Goal: Task Accomplishment & Management: Manage account settings

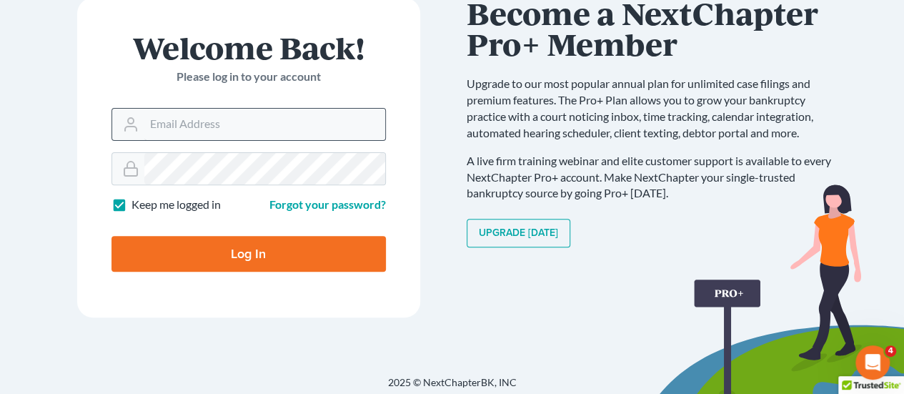
scroll to position [164, 0]
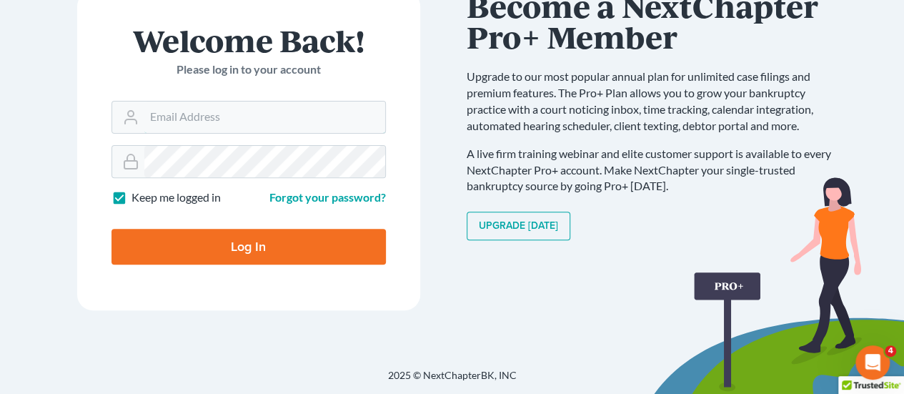
type input "[EMAIL_ADDRESS][DOMAIN_NAME]"
click at [267, 236] on input "Log In" at bounding box center [248, 247] width 274 height 36
type input "Thinking..."
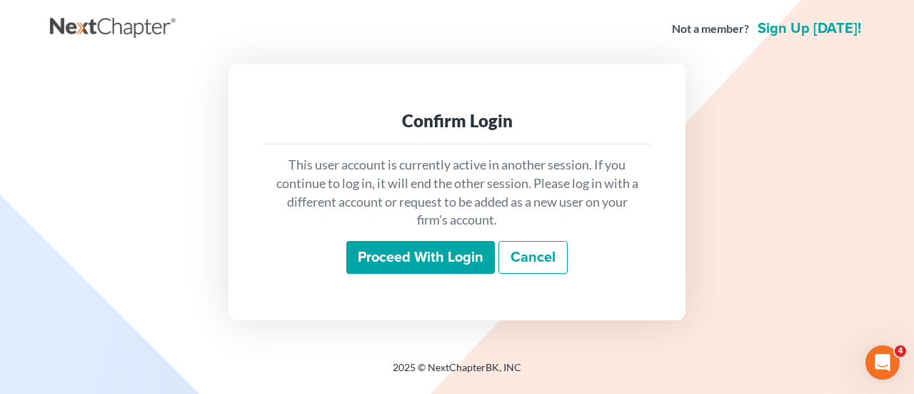
click at [465, 264] on input "Proceed with login" at bounding box center [420, 257] width 149 height 33
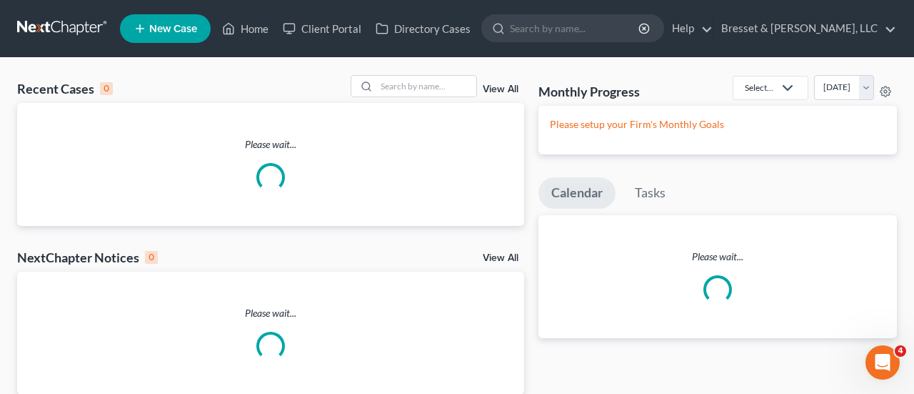
click at [546, 189] on div "Home New Case Client Portal Directory Cases Bresset & Santora, LLC rsantora@bre…" at bounding box center [457, 230] width 914 height 460
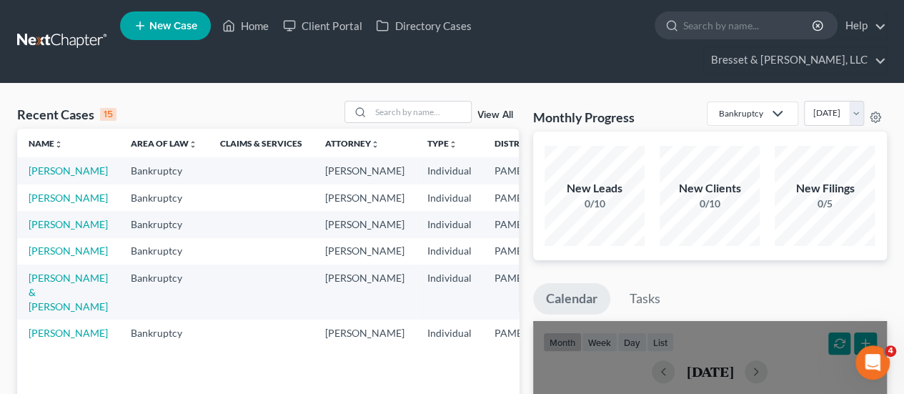
click at [790, 147] on div "New Filings 0/5" at bounding box center [824, 196] width 100 height 100
click at [40, 225] on link "OBrien, Brian" at bounding box center [68, 224] width 79 height 12
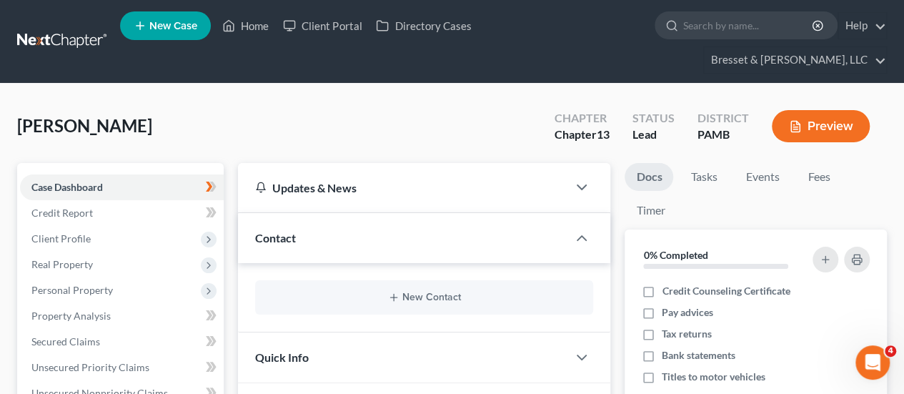
click at [174, 174] on link "Case Dashboard" at bounding box center [122, 187] width 204 height 26
click at [847, 110] on button "Preview" at bounding box center [821, 126] width 98 height 32
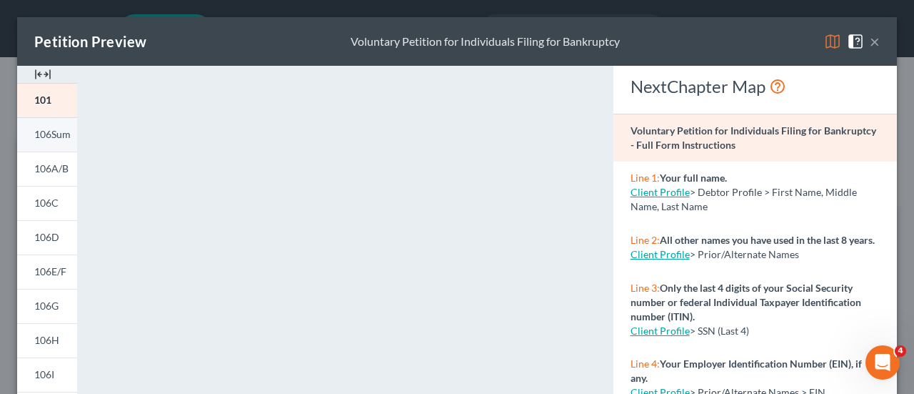
click at [58, 134] on span "106Sum" at bounding box center [52, 134] width 36 height 12
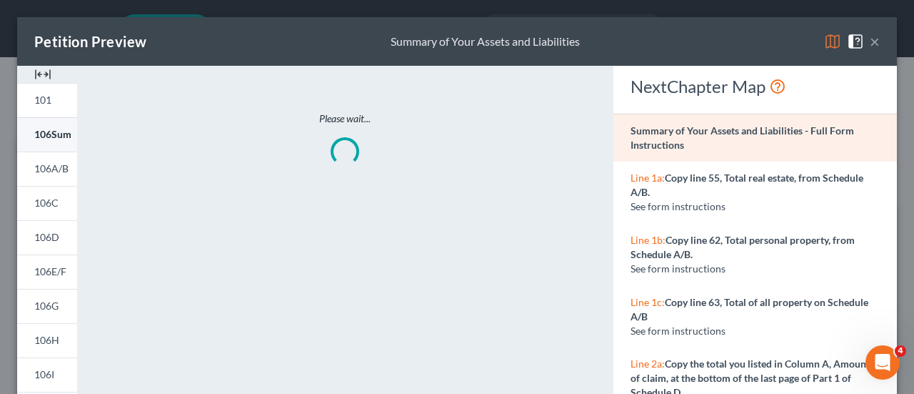
click at [58, 134] on span "106Sum" at bounding box center [52, 134] width 37 height 12
click at [50, 170] on span "106A/B" at bounding box center [51, 168] width 34 height 12
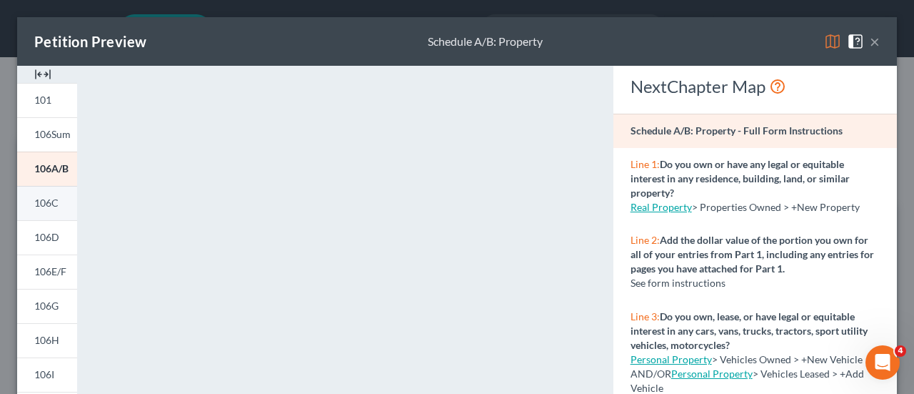
click at [33, 205] on link "106C" at bounding box center [47, 203] width 60 height 34
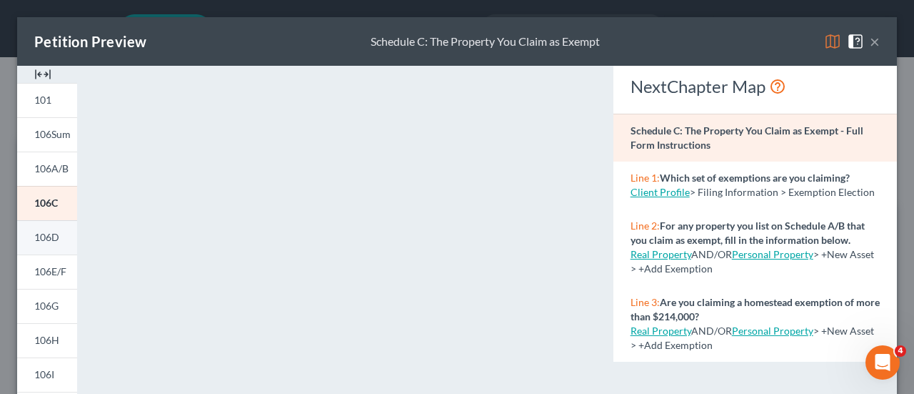
click at [47, 238] on span "106D" at bounding box center [46, 237] width 25 height 12
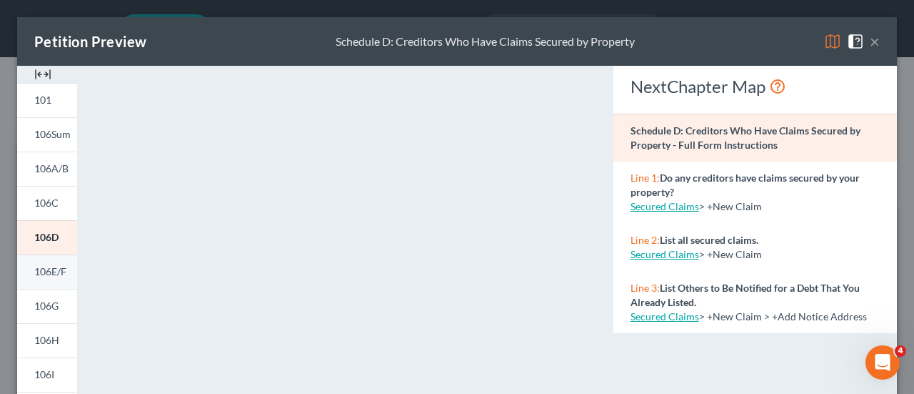
click at [46, 268] on span "106E/F" at bounding box center [50, 271] width 32 height 12
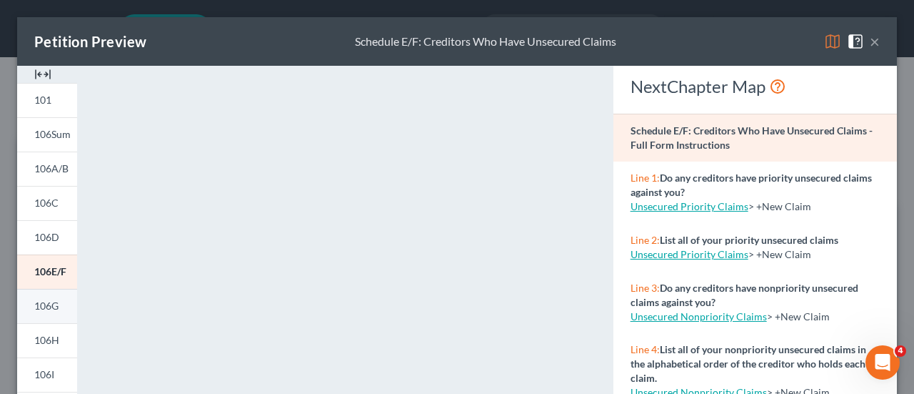
click at [39, 307] on span "106G" at bounding box center [46, 305] width 24 height 12
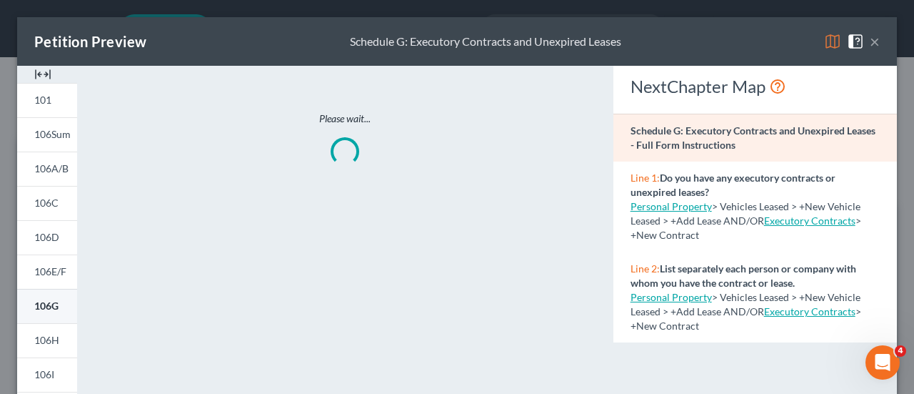
click at [39, 307] on span "106G" at bounding box center [46, 305] width 24 height 12
click at [57, 331] on link "106H" at bounding box center [47, 340] width 60 height 34
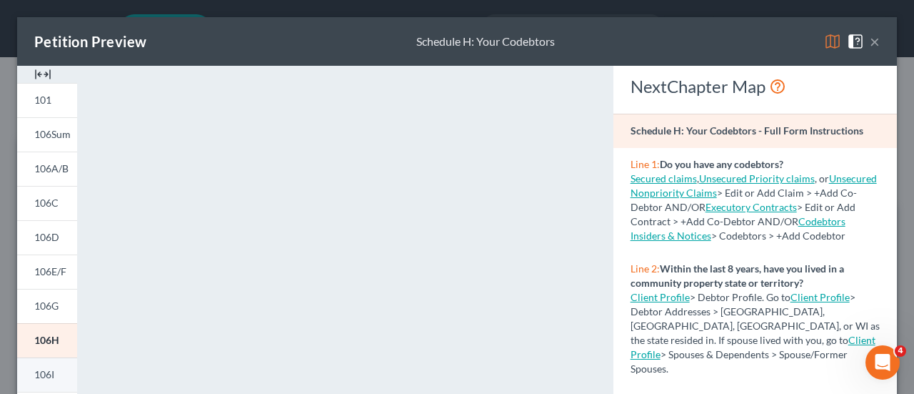
click at [54, 372] on span "106I" at bounding box center [44, 374] width 20 height 12
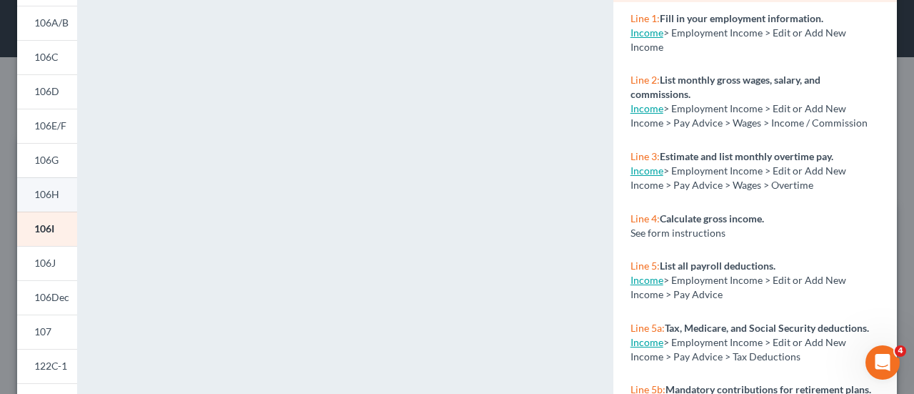
scroll to position [148, 0]
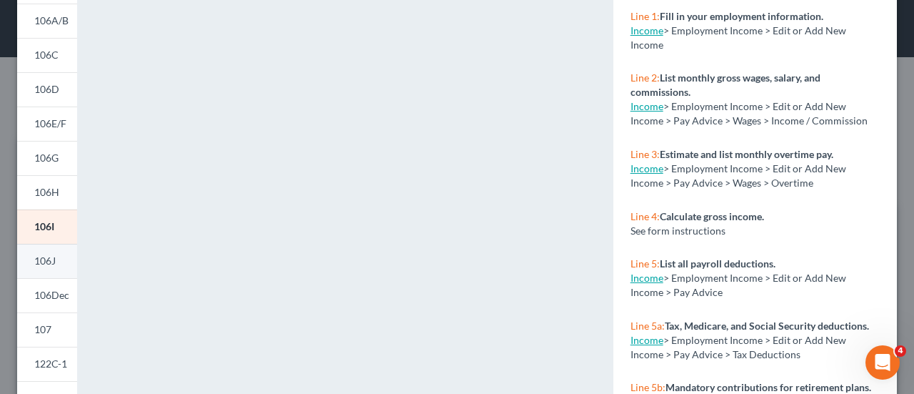
click at [51, 271] on link "106J" at bounding box center [47, 261] width 60 height 34
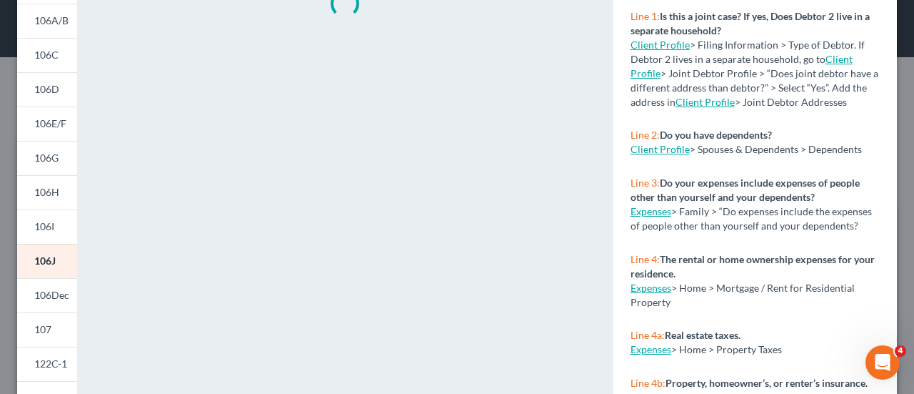
click at [357, 201] on div "Please wait..." at bounding box center [345, 272] width 522 height 709
click at [51, 253] on link "106J" at bounding box center [47, 261] width 60 height 34
click at [45, 226] on span "106I" at bounding box center [44, 226] width 20 height 12
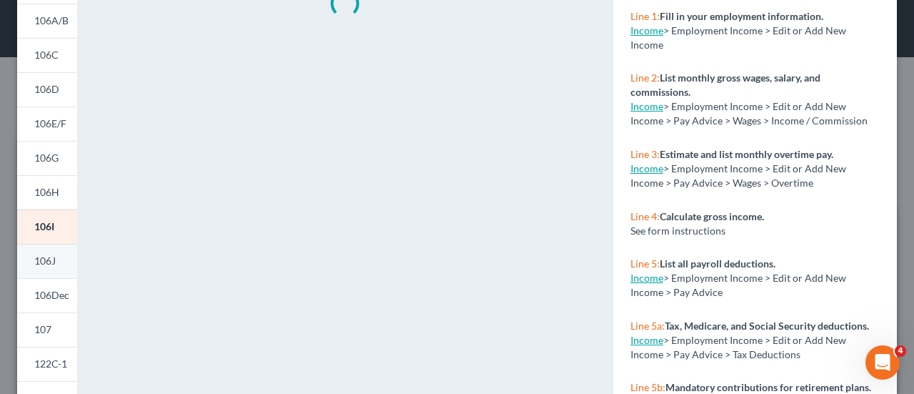
click at [57, 258] on link "106J" at bounding box center [47, 261] width 60 height 34
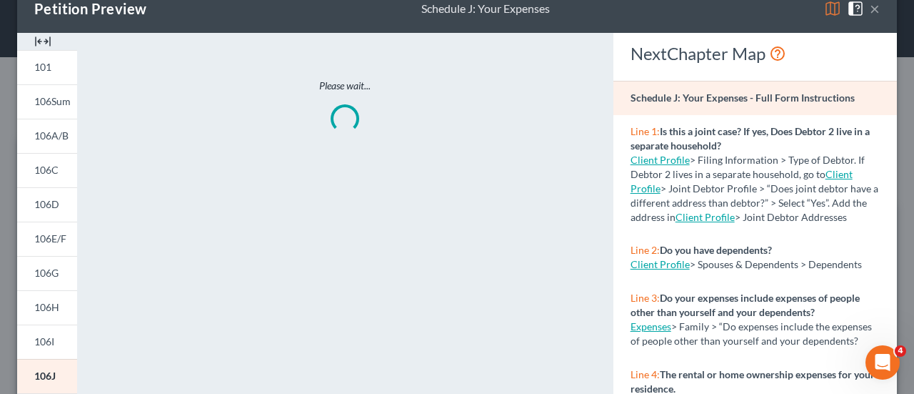
scroll to position [34, 0]
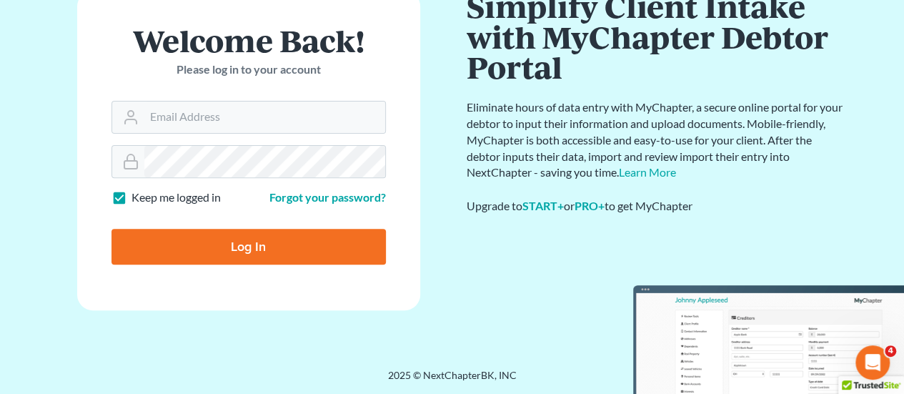
scroll to position [164, 0]
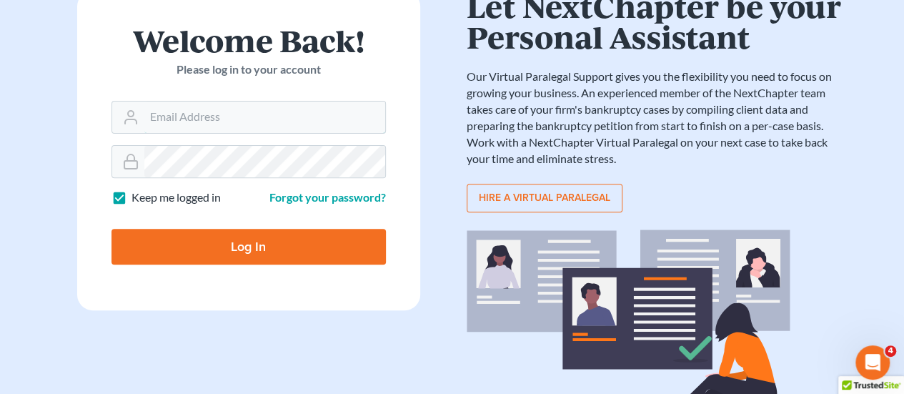
type input "[EMAIL_ADDRESS][DOMAIN_NAME]"
click at [271, 245] on input "Log In" at bounding box center [248, 247] width 274 height 36
type input "Thinking..."
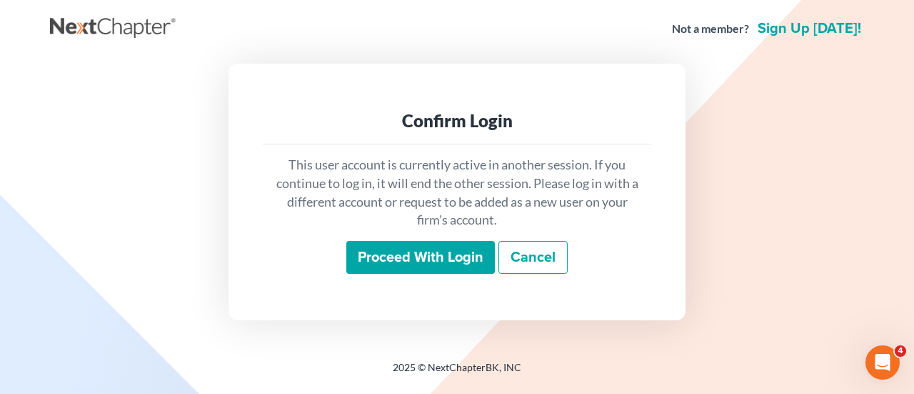
click at [544, 252] on link "Cancel" at bounding box center [533, 257] width 69 height 33
